Goal: Transaction & Acquisition: Purchase product/service

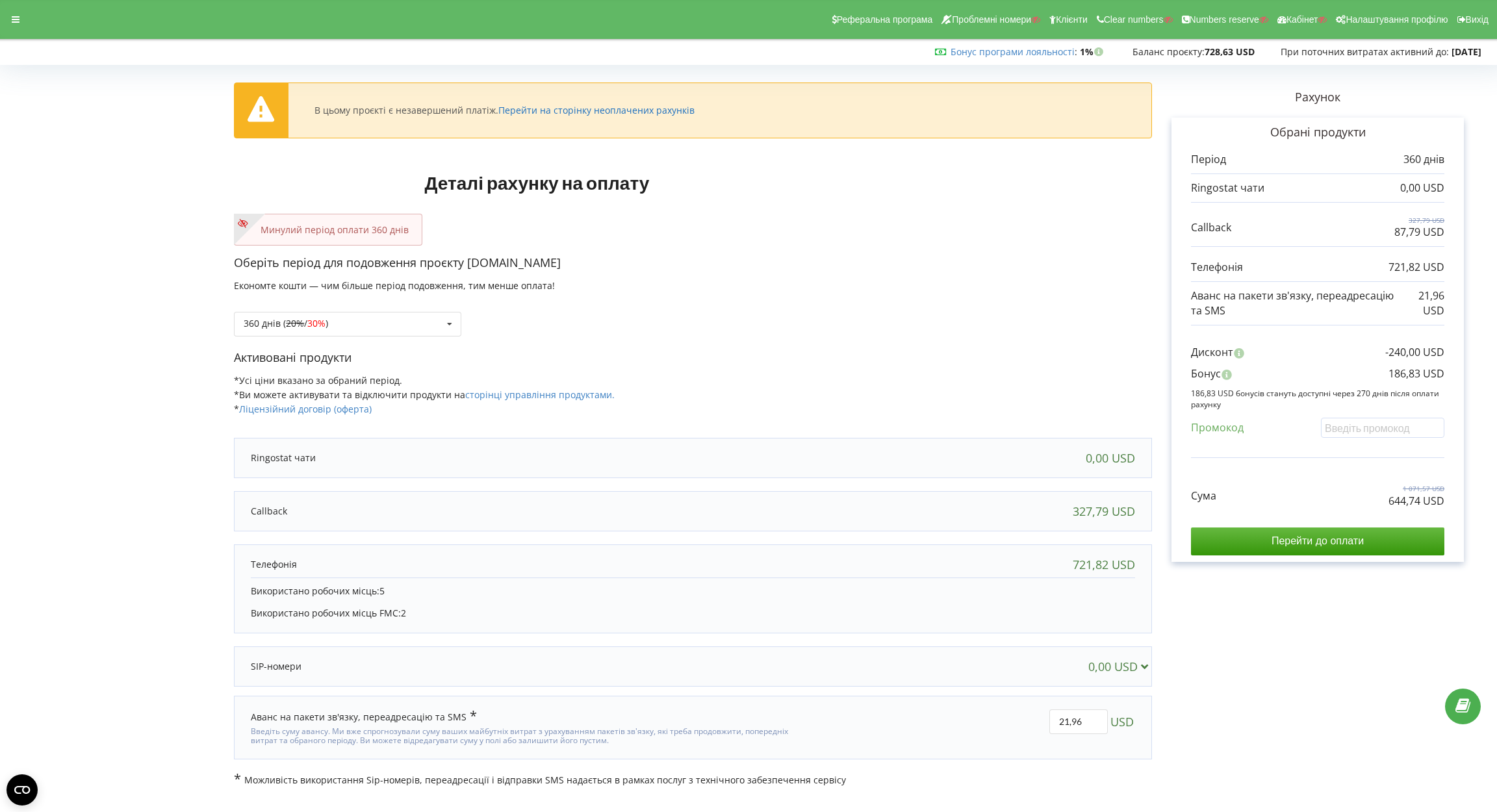
click at [623, 109] on link "Перейти на сторінку неоплачених рахунків" at bounding box center [596, 110] width 197 height 12
drag, startPoint x: 467, startPoint y: 264, endPoint x: 543, endPoint y: 260, distance: 76.1
click at [543, 260] on p "Оберіть період для подовження проєкту stemax.ua" at bounding box center [693, 262] width 918 height 17
copy p "[DOMAIN_NAME]"
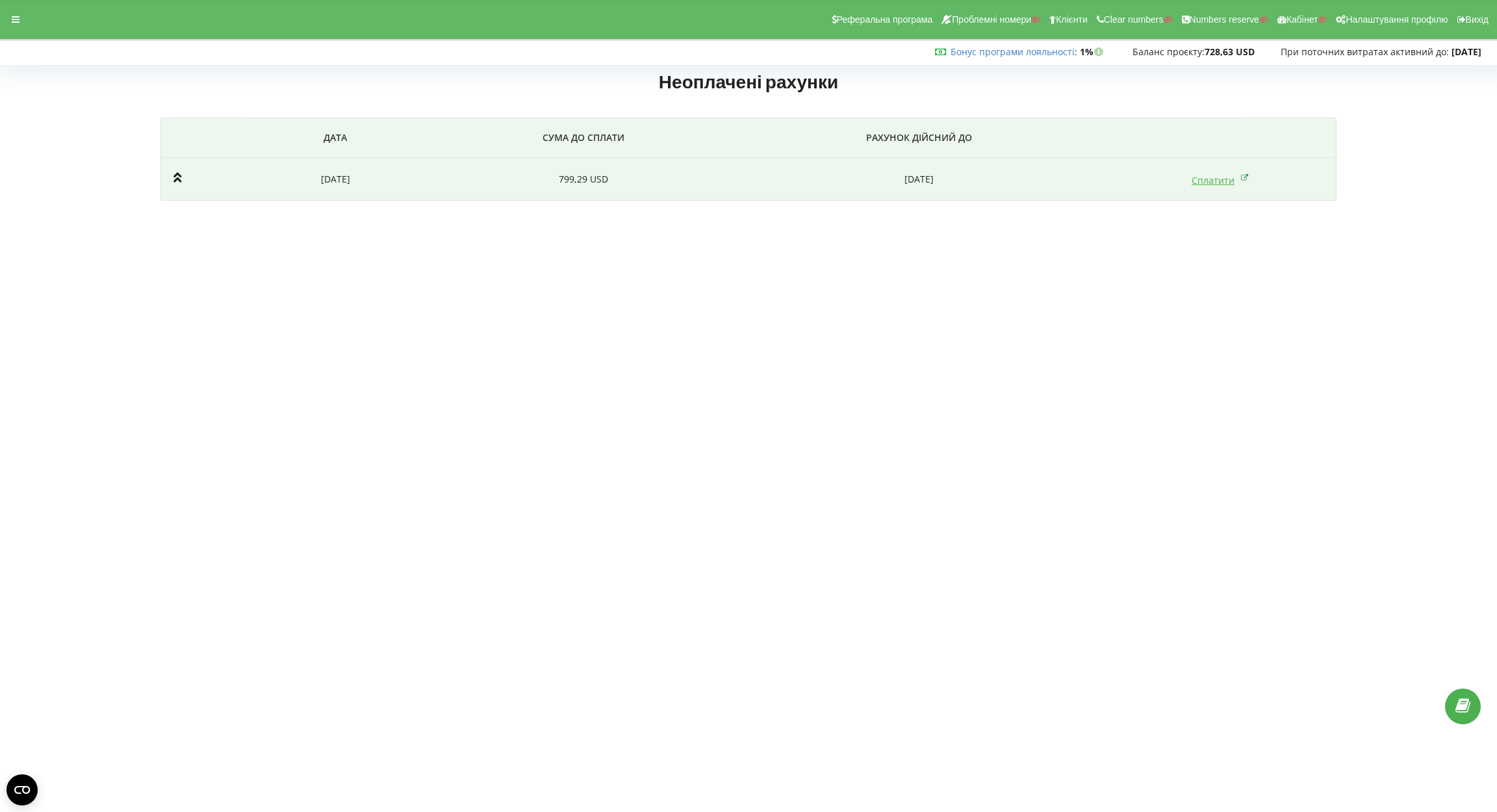
click at [1209, 184] on link "Сплатити" at bounding box center [1220, 181] width 57 height 12
click at [1199, 176] on link "Сплатити" at bounding box center [1220, 181] width 57 height 12
